Goal: Task Accomplishment & Management: Manage account settings

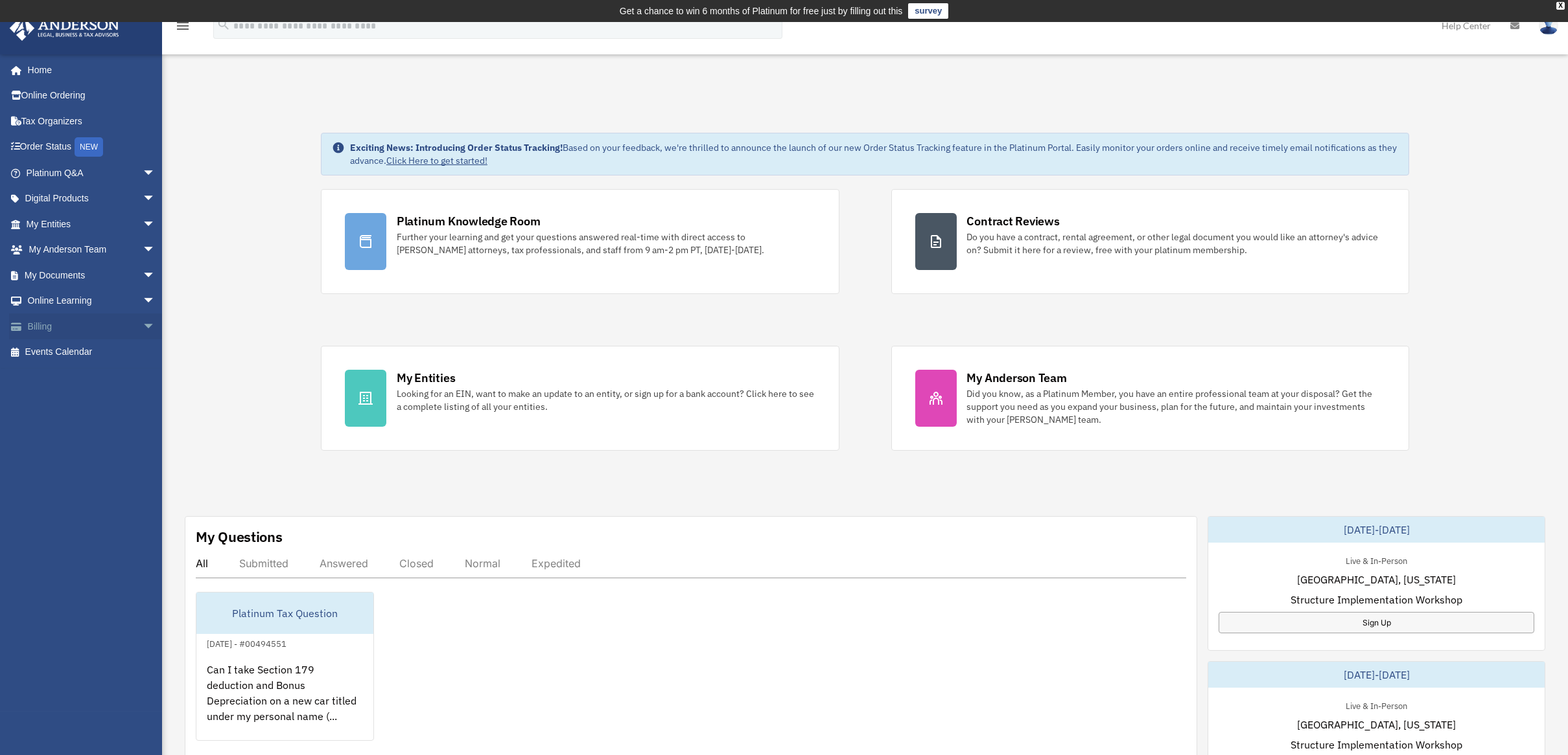
click at [142, 324] on span "arrow_drop_down" at bounding box center [155, 327] width 26 height 27
click at [97, 371] on link "Past Invoices" at bounding box center [96, 378] width 157 height 26
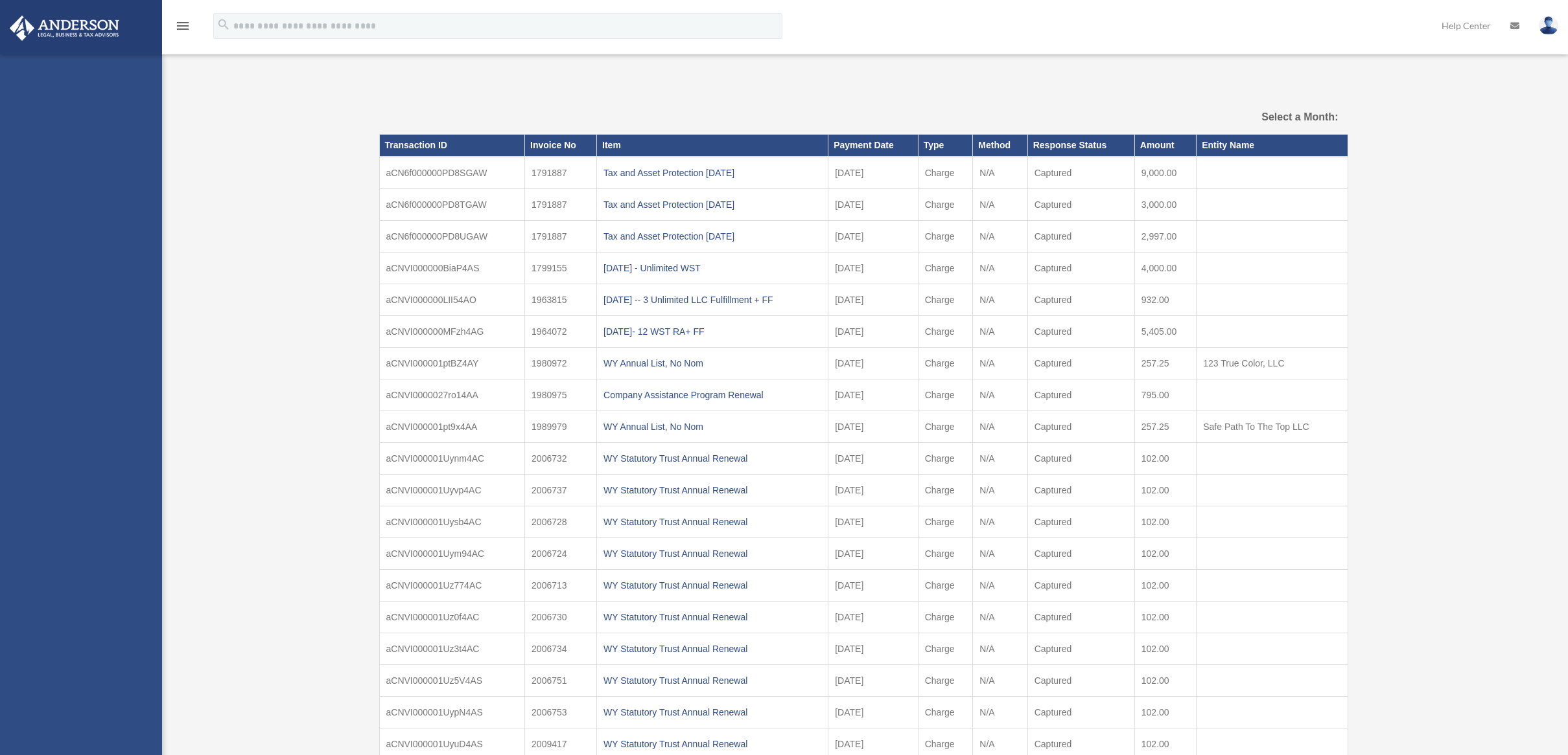
select select
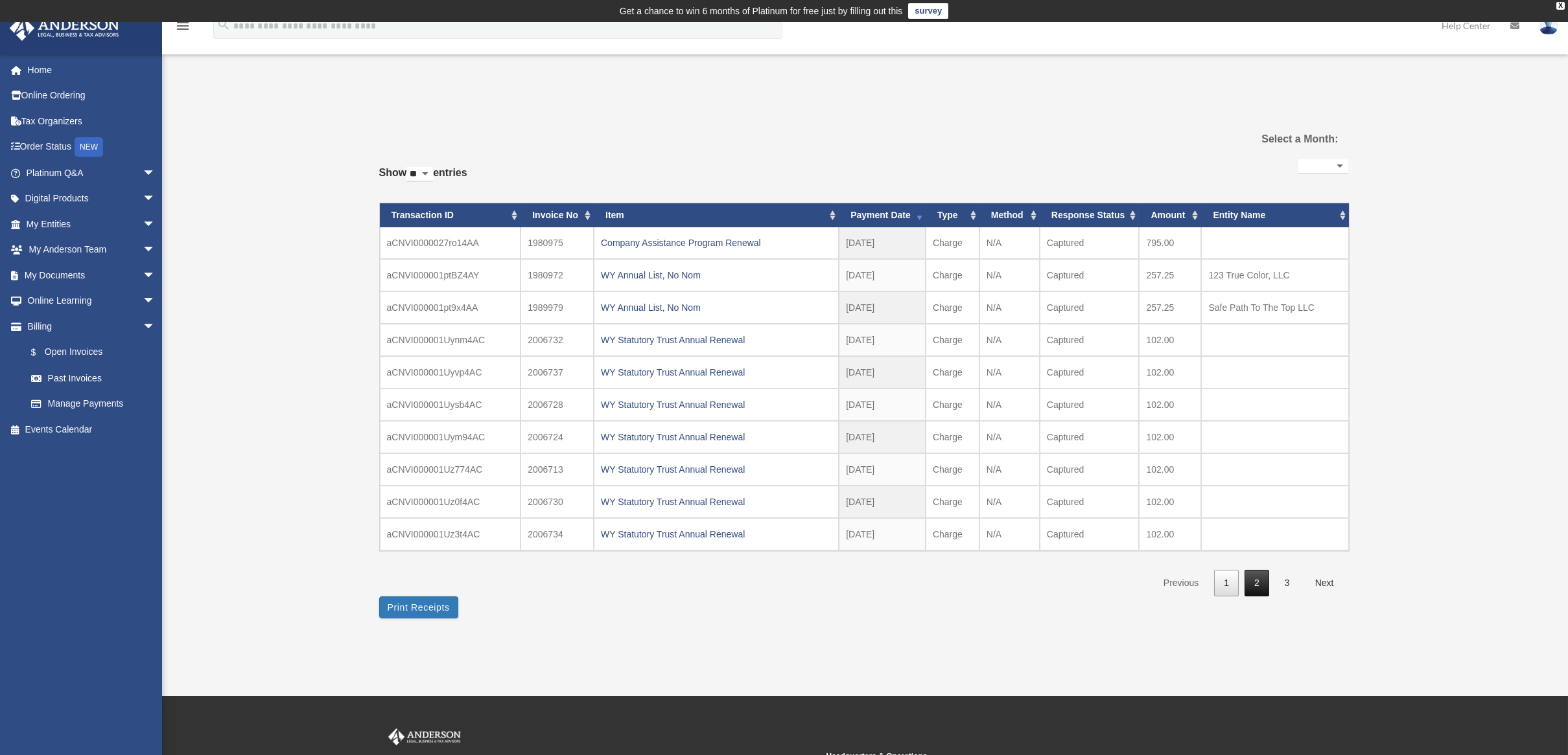
click at [1263, 579] on link "2" at bounding box center [1256, 583] width 24 height 27
click at [1285, 577] on link "3" at bounding box center [1287, 583] width 24 height 27
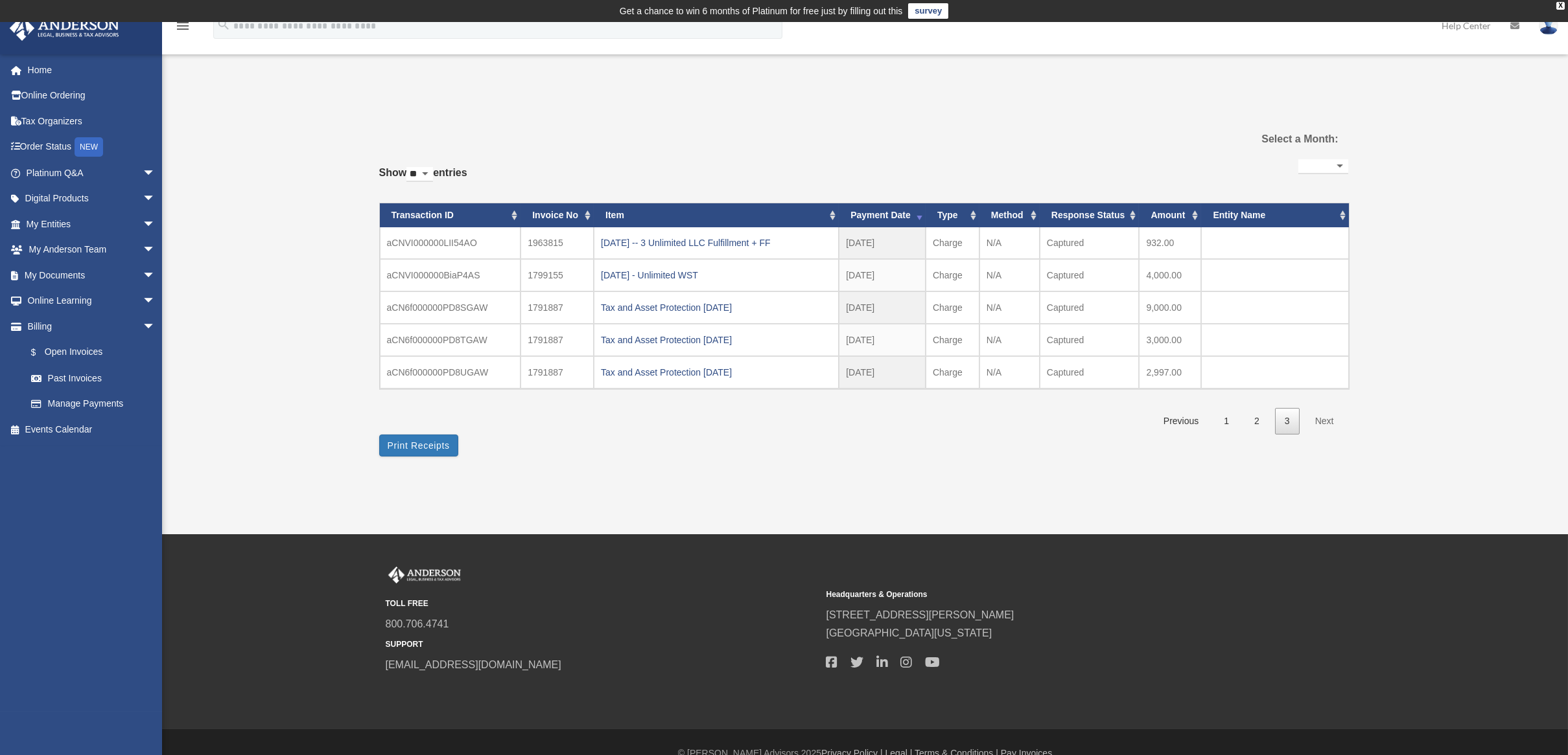
click at [625, 468] on div "Past Invoices [EMAIL_ADDRESS][DOMAIN_NAME] Sign Out [EMAIL_ADDRESS][DOMAIN_NAME…" at bounding box center [784, 279] width 1568 height 512
click at [1263, 426] on link "2" at bounding box center [1256, 422] width 24 height 27
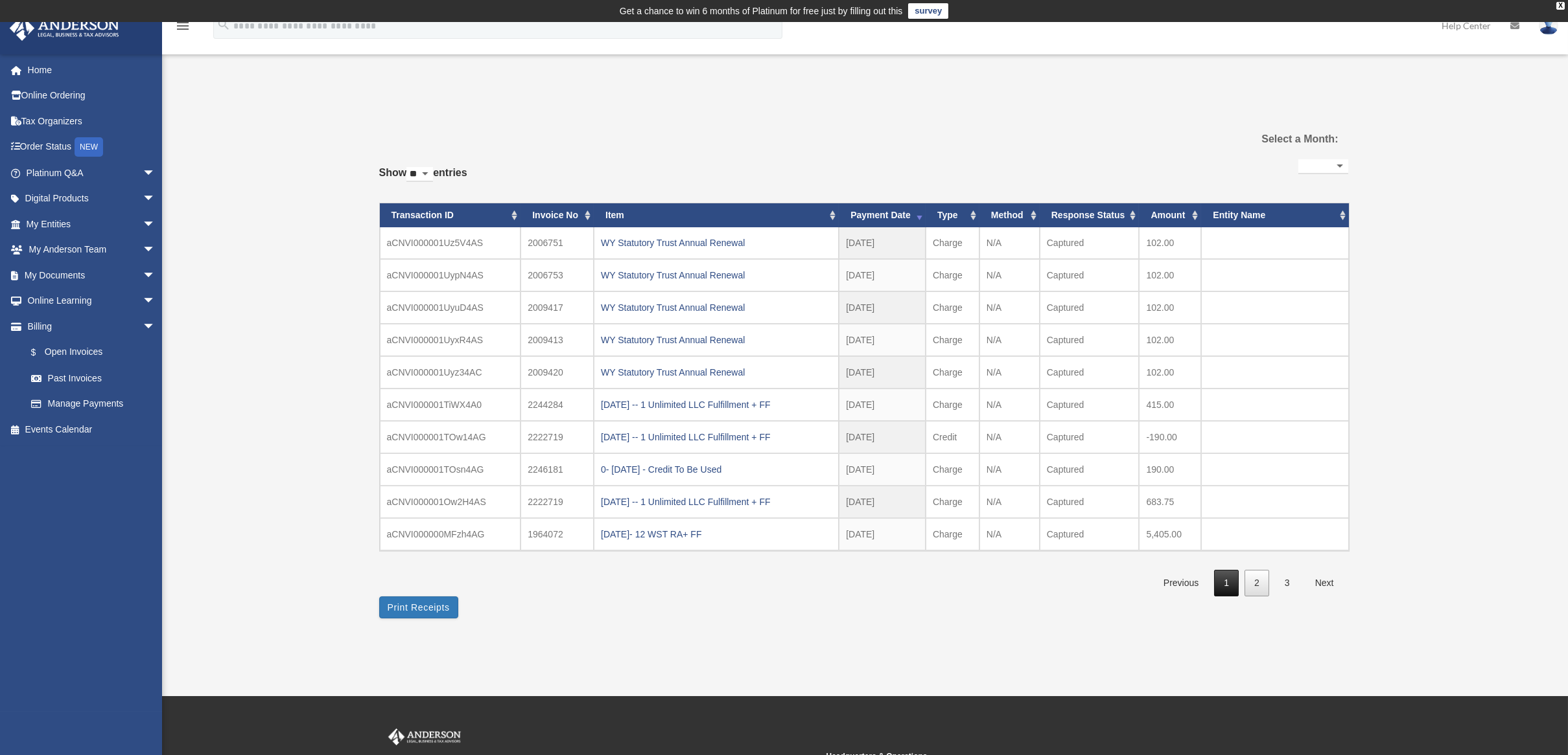
click at [1228, 581] on link "1" at bounding box center [1226, 583] width 24 height 27
click at [1251, 577] on link "2" at bounding box center [1256, 583] width 24 height 27
click at [1279, 579] on link "3" at bounding box center [1287, 583] width 24 height 27
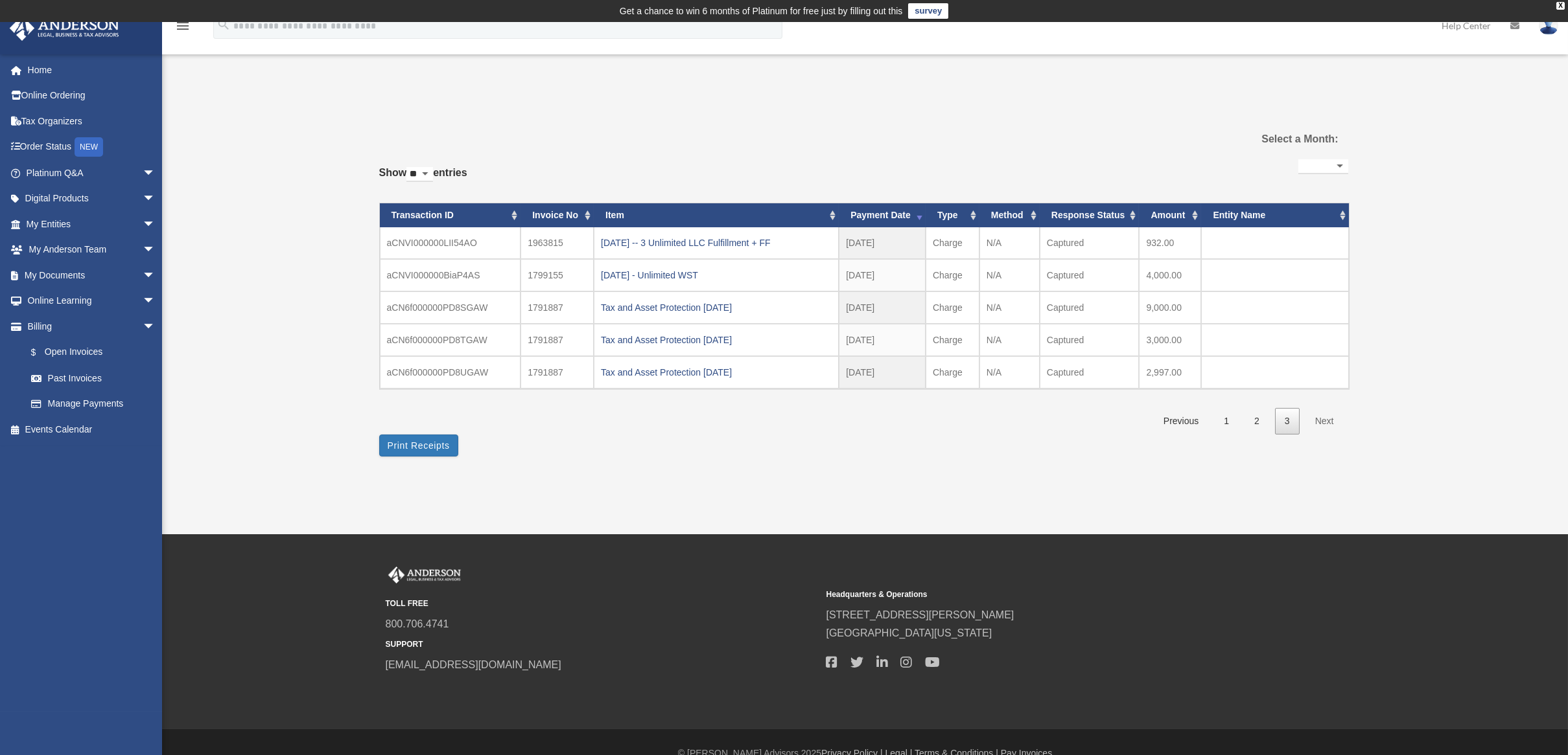
click at [1546, 31] on img at bounding box center [1548, 25] width 20 height 19
click at [694, 417] on div "**********" at bounding box center [863, 295] width 969 height 278
click at [1561, 4] on div "X" at bounding box center [1560, 5] width 8 height 8
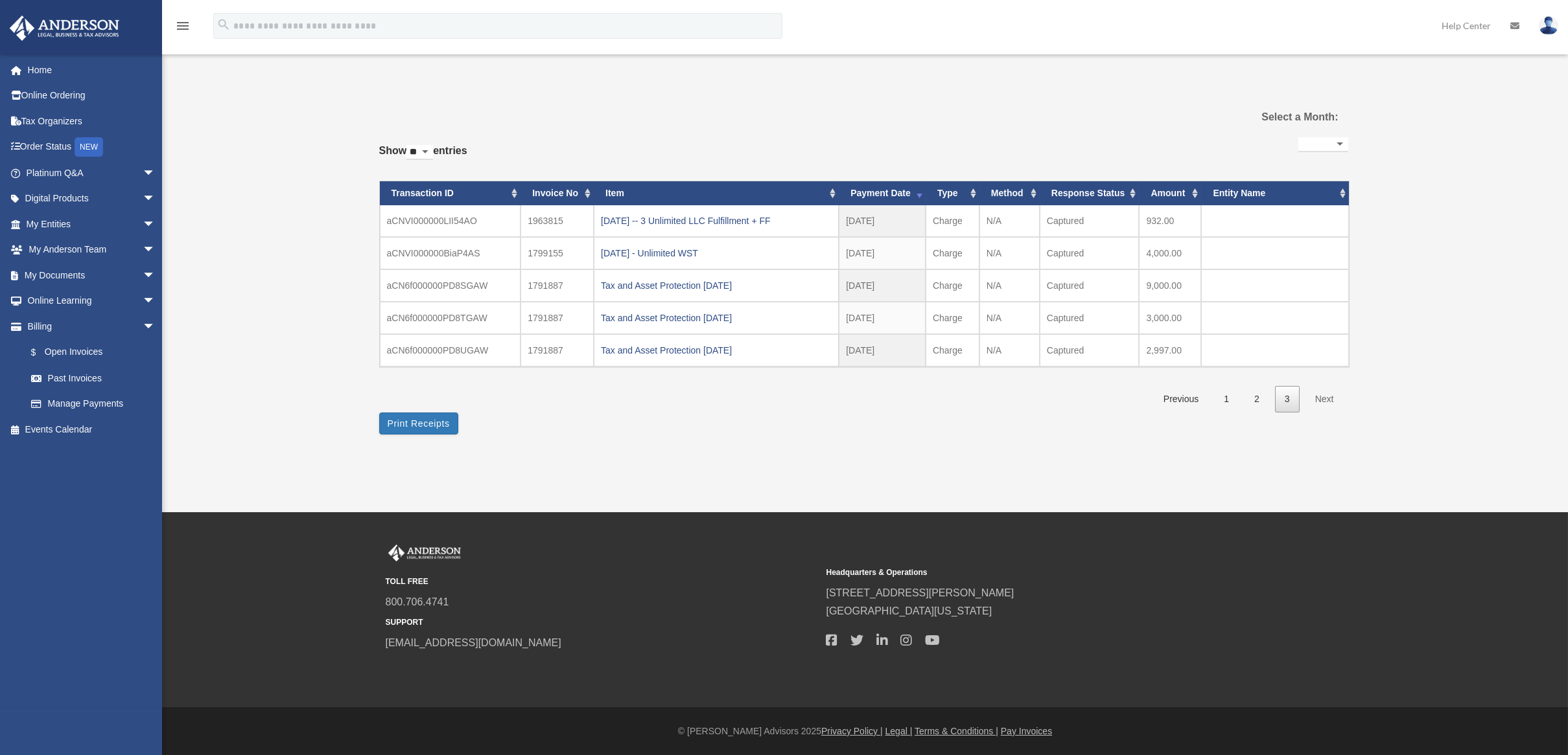
click at [1549, 24] on img at bounding box center [1548, 25] width 20 height 19
click at [1548, 24] on img at bounding box center [1548, 25] width 20 height 19
